Goal: Task Accomplishment & Management: Manage account settings

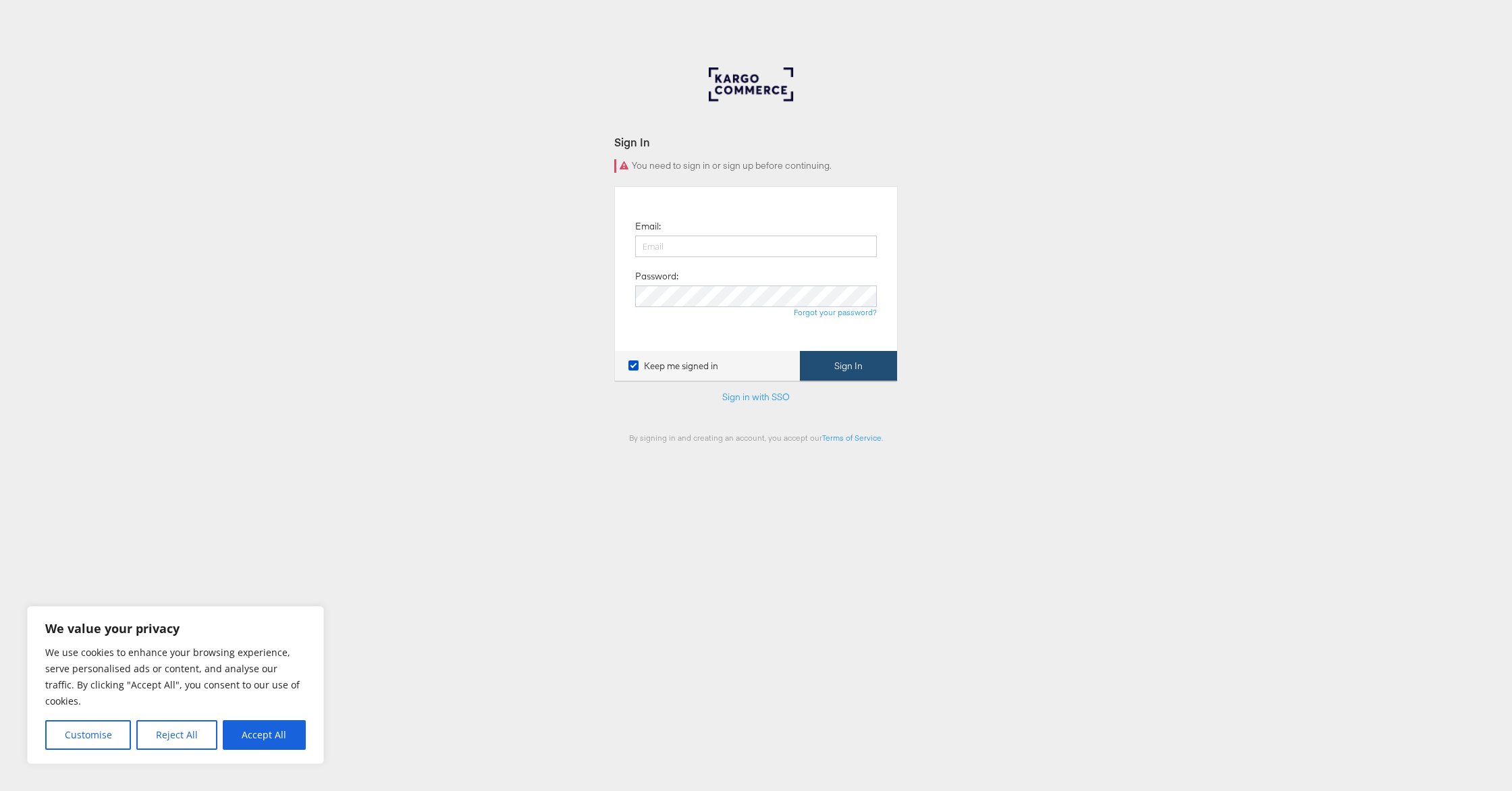
type input "trey.sells@kargo.com"
click at [882, 369] on button "Sign In" at bounding box center [848, 366] width 97 height 30
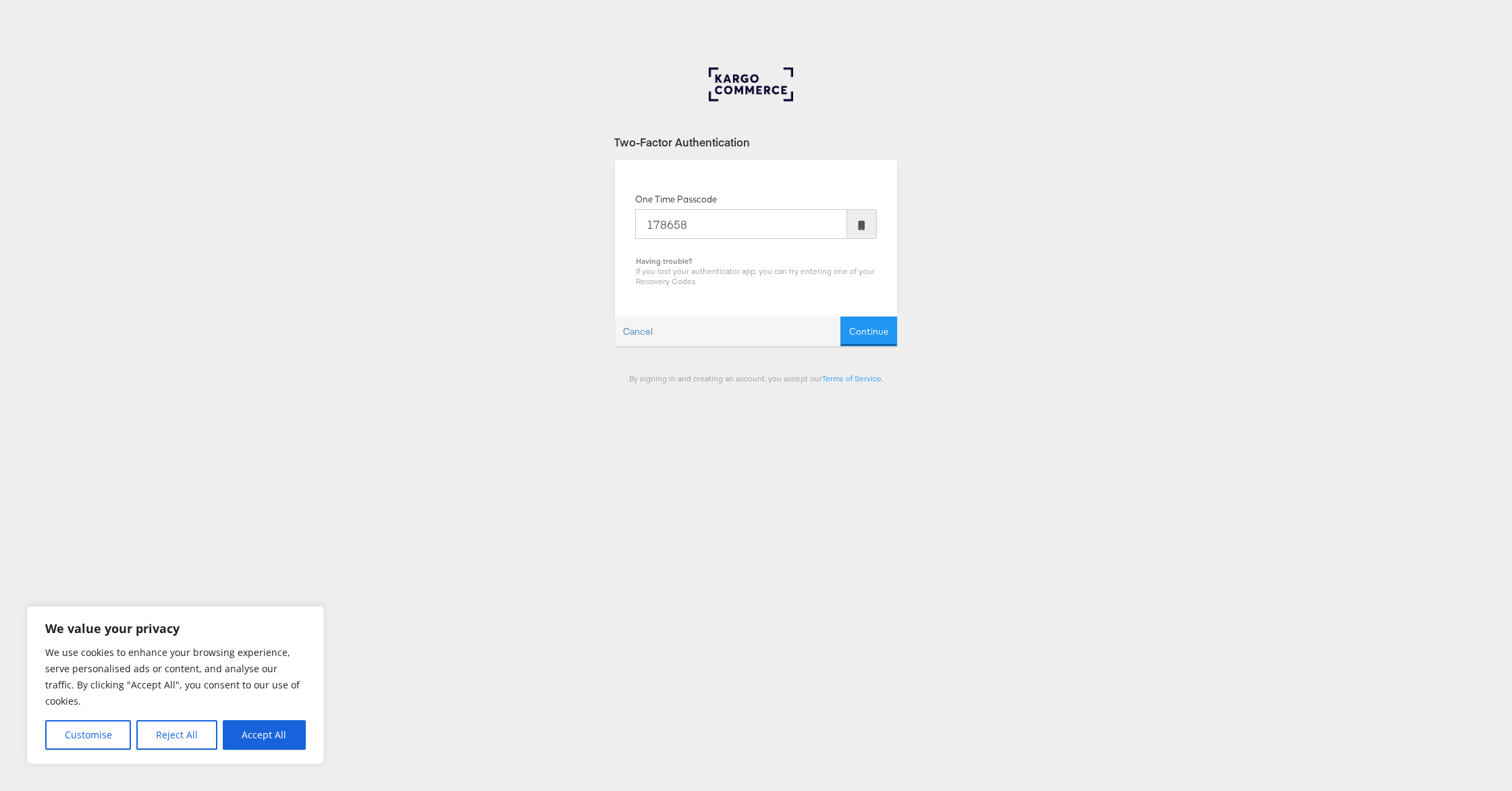
type input "178658"
click at [840, 317] on button "Continue" at bounding box center [868, 331] width 56 height 30
